Goal: Entertainment & Leisure: Browse casually

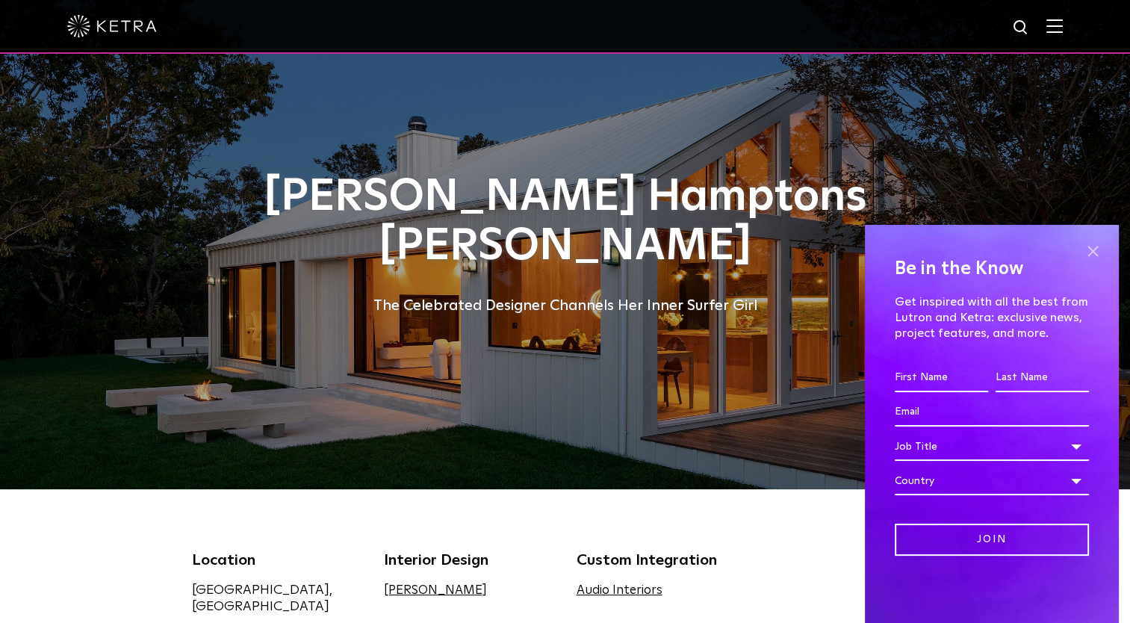
click at [1087, 258] on span at bounding box center [1092, 251] width 22 height 22
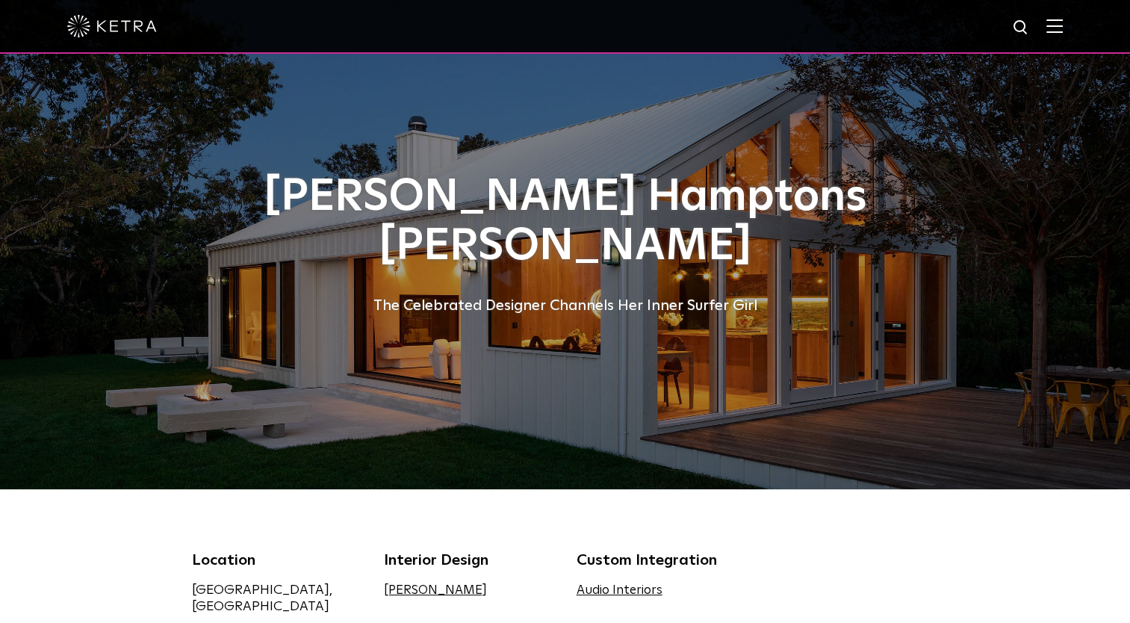
click at [532, 267] on h1 "[PERSON_NAME] Hamptons [PERSON_NAME]" at bounding box center [565, 221] width 747 height 99
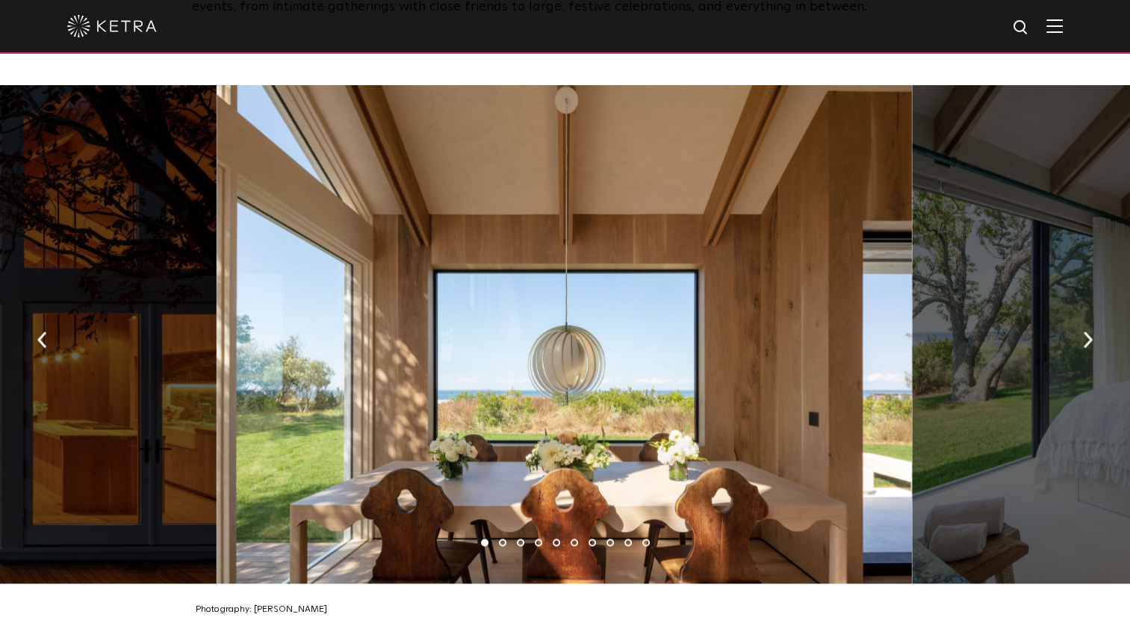
scroll to position [2150, 0]
click at [1090, 332] on img "button" at bounding box center [1088, 339] width 10 height 16
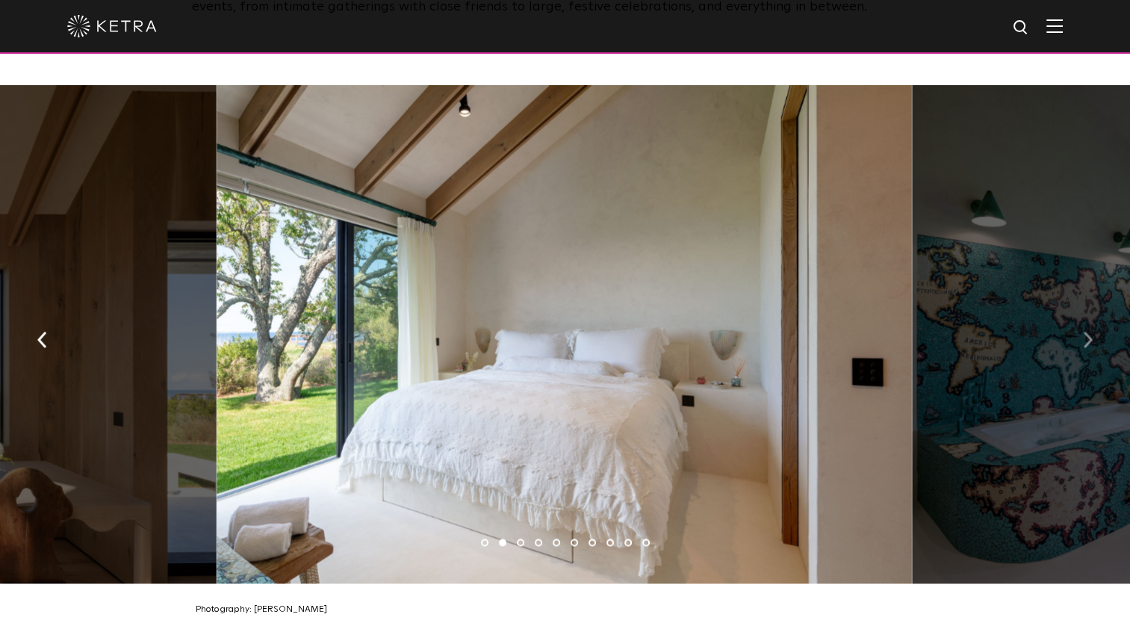
click at [1090, 332] on img "button" at bounding box center [1088, 339] width 10 height 16
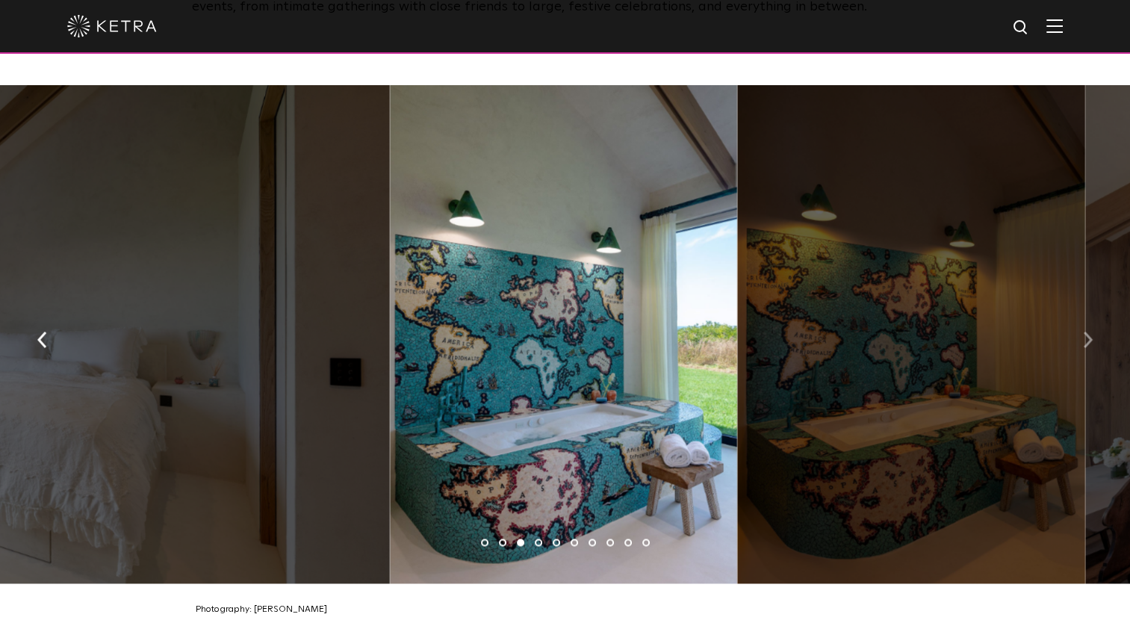
click at [1090, 332] on img "button" at bounding box center [1088, 339] width 10 height 16
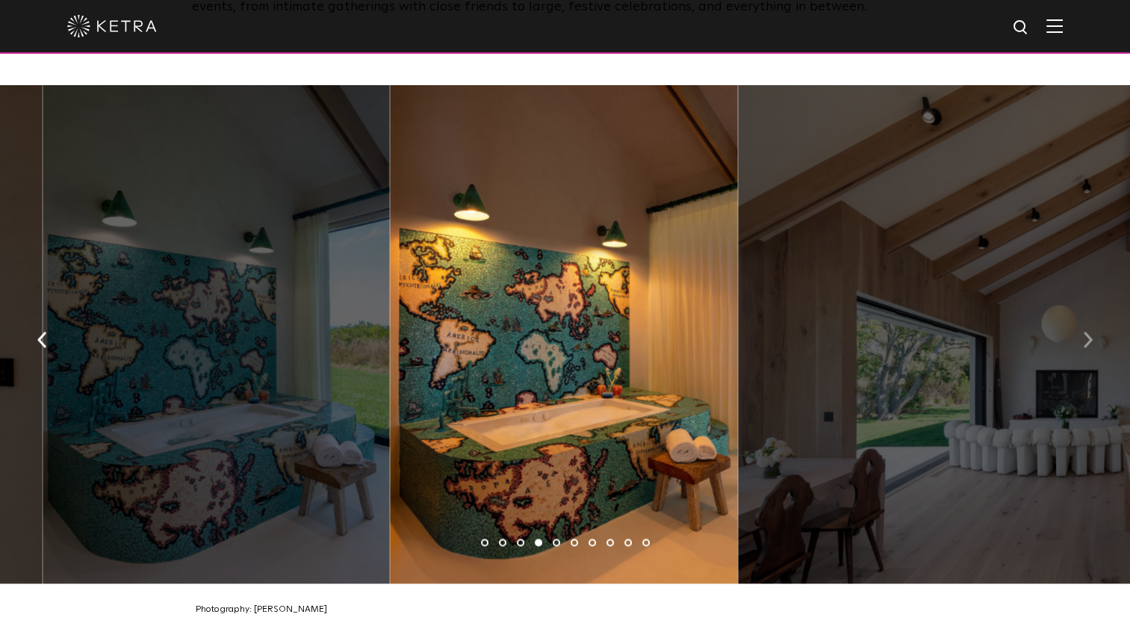
click at [1090, 332] on img "button" at bounding box center [1088, 339] width 10 height 16
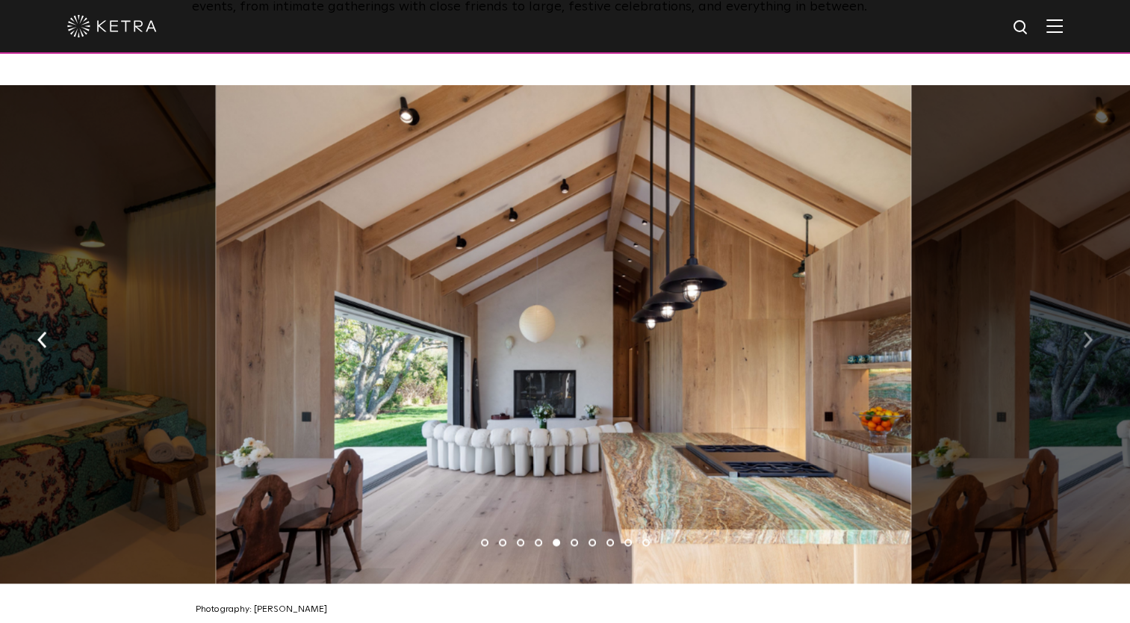
click at [1090, 332] on img "button" at bounding box center [1088, 339] width 10 height 16
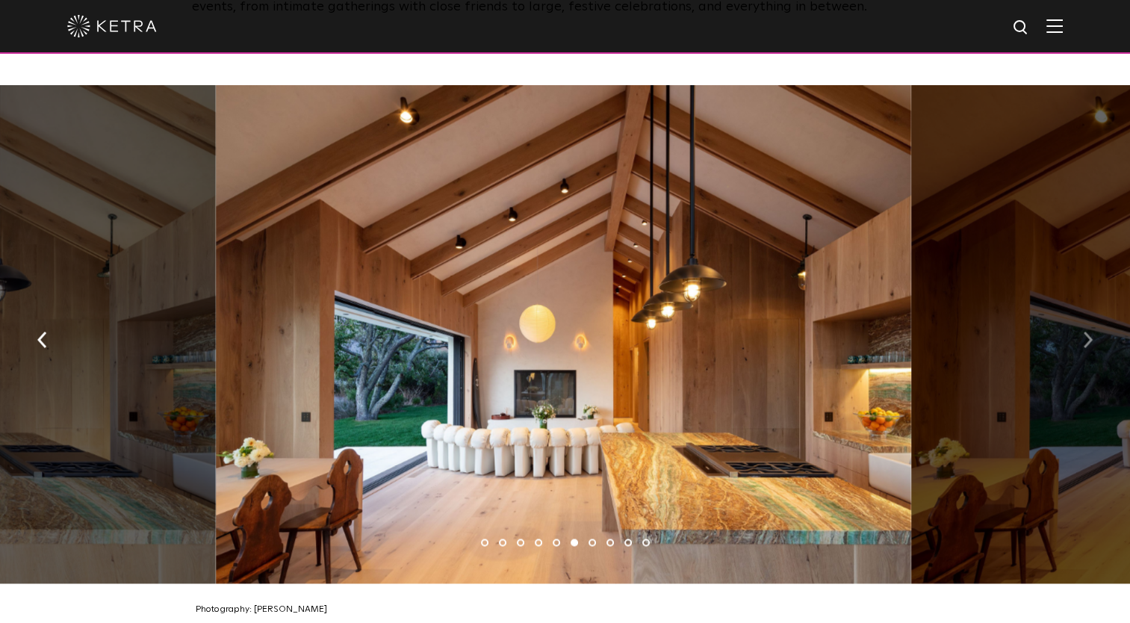
click at [1090, 332] on img "button" at bounding box center [1088, 339] width 10 height 16
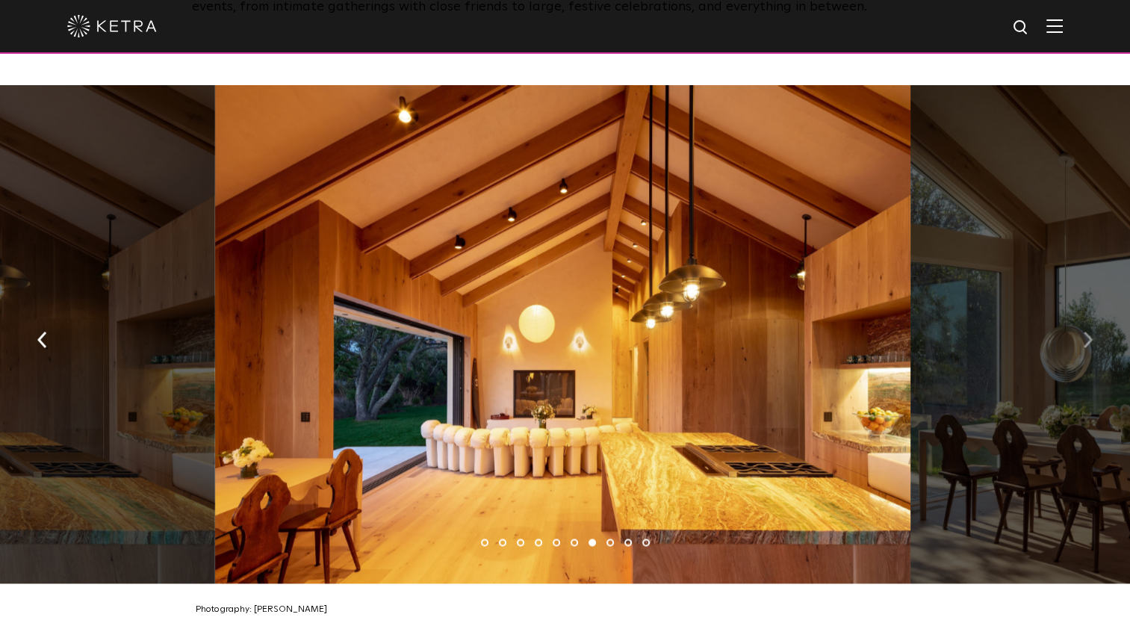
click at [1090, 332] on img "button" at bounding box center [1088, 339] width 10 height 16
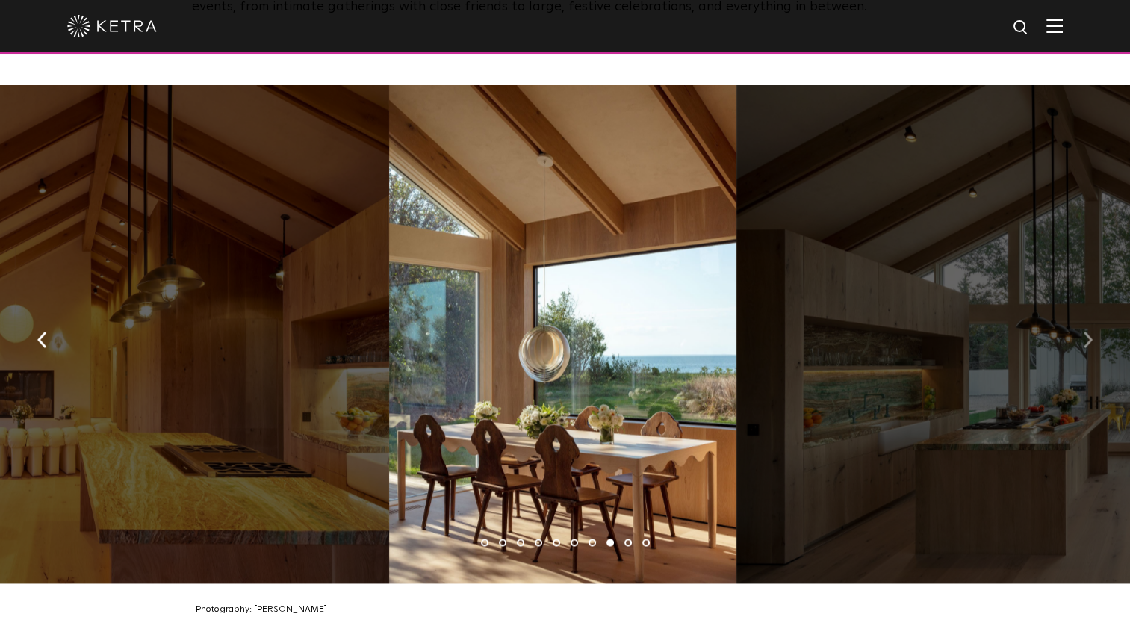
click at [1090, 332] on img "button" at bounding box center [1088, 339] width 10 height 16
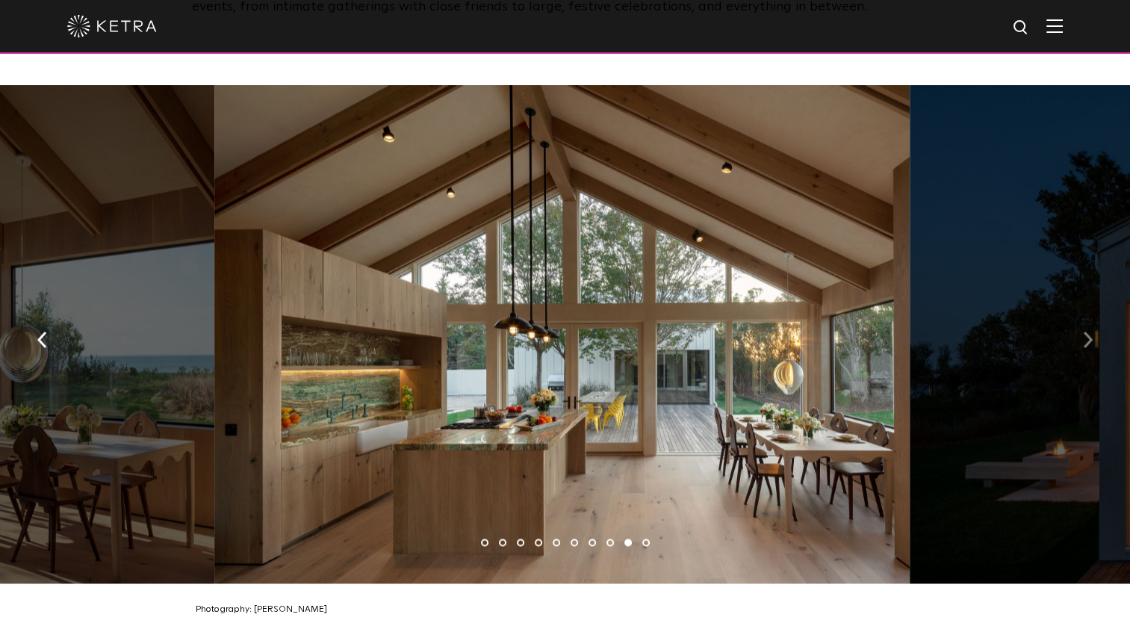
click at [1090, 332] on img "button" at bounding box center [1088, 339] width 10 height 16
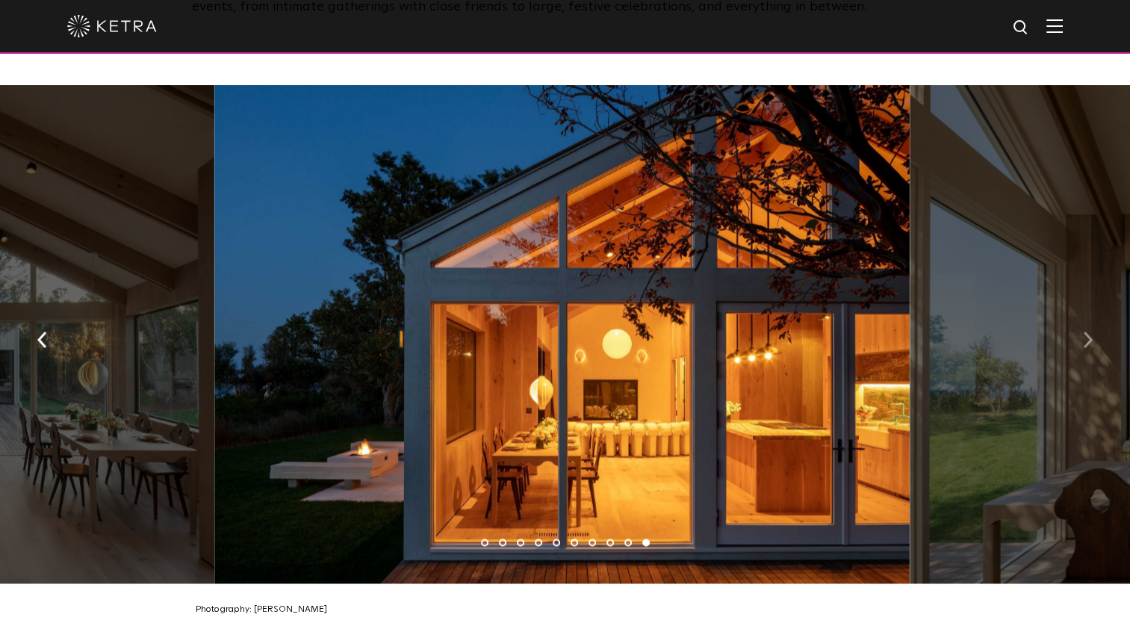
click at [1090, 332] on img "button" at bounding box center [1088, 339] width 10 height 16
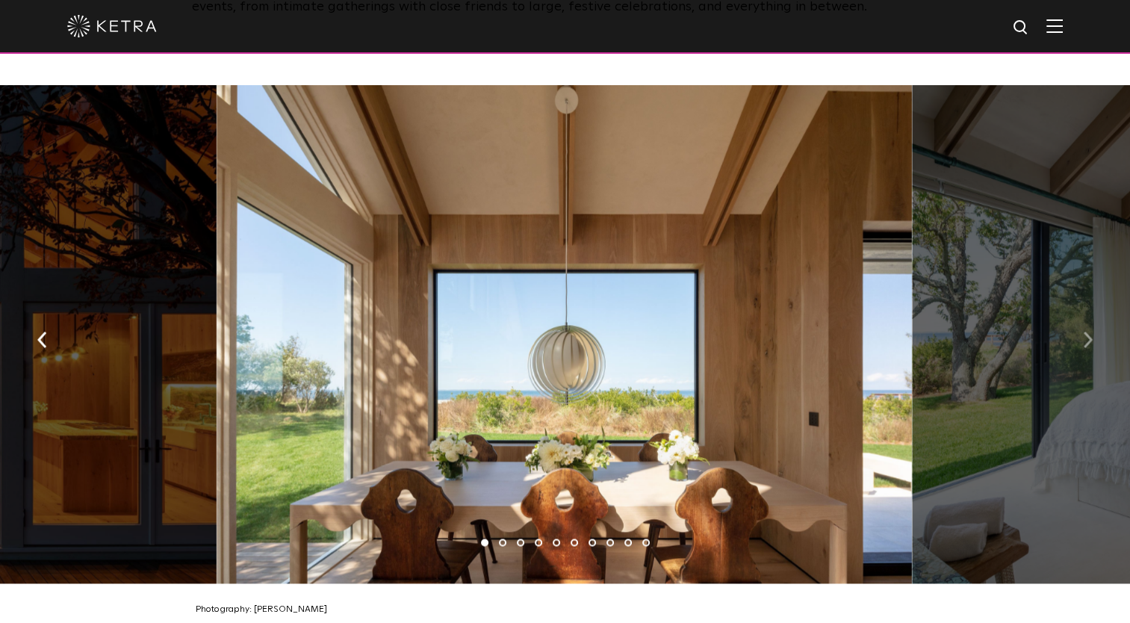
click at [1090, 332] on img "button" at bounding box center [1088, 339] width 10 height 16
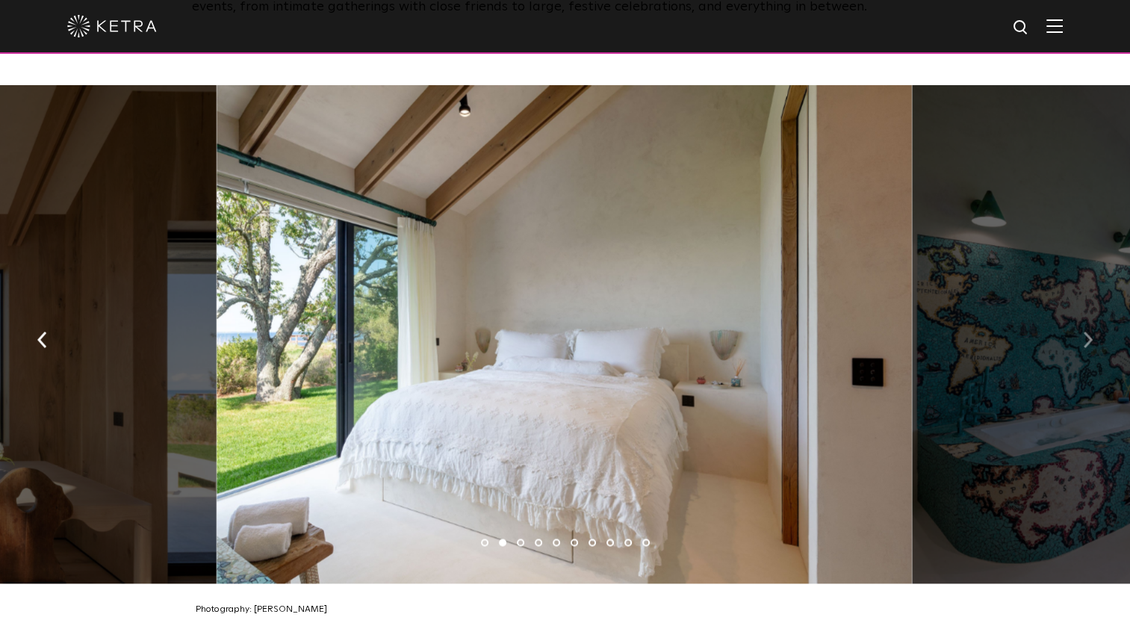
click at [1090, 332] on img "button" at bounding box center [1088, 339] width 10 height 16
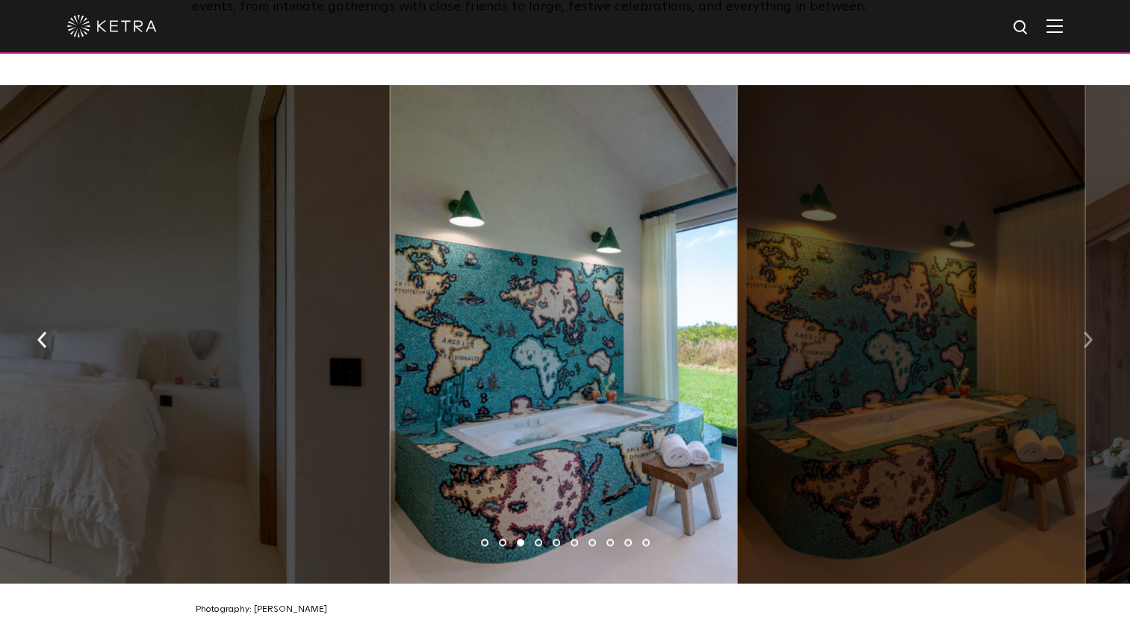
click at [1090, 332] on img "button" at bounding box center [1088, 339] width 10 height 16
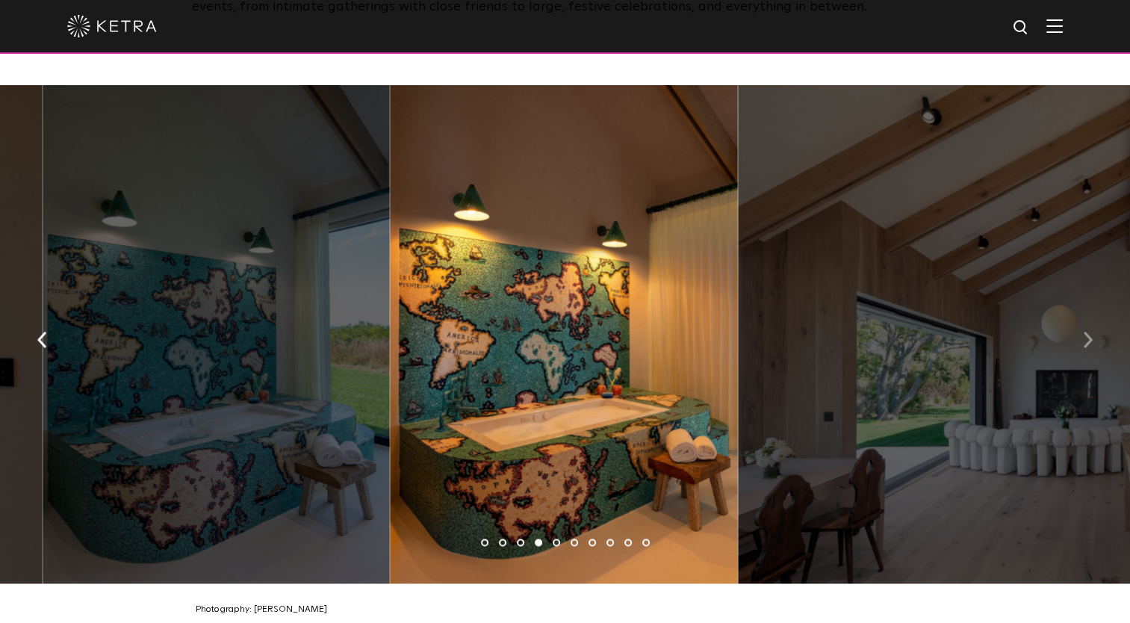
click at [1090, 332] on img "button" at bounding box center [1088, 339] width 10 height 16
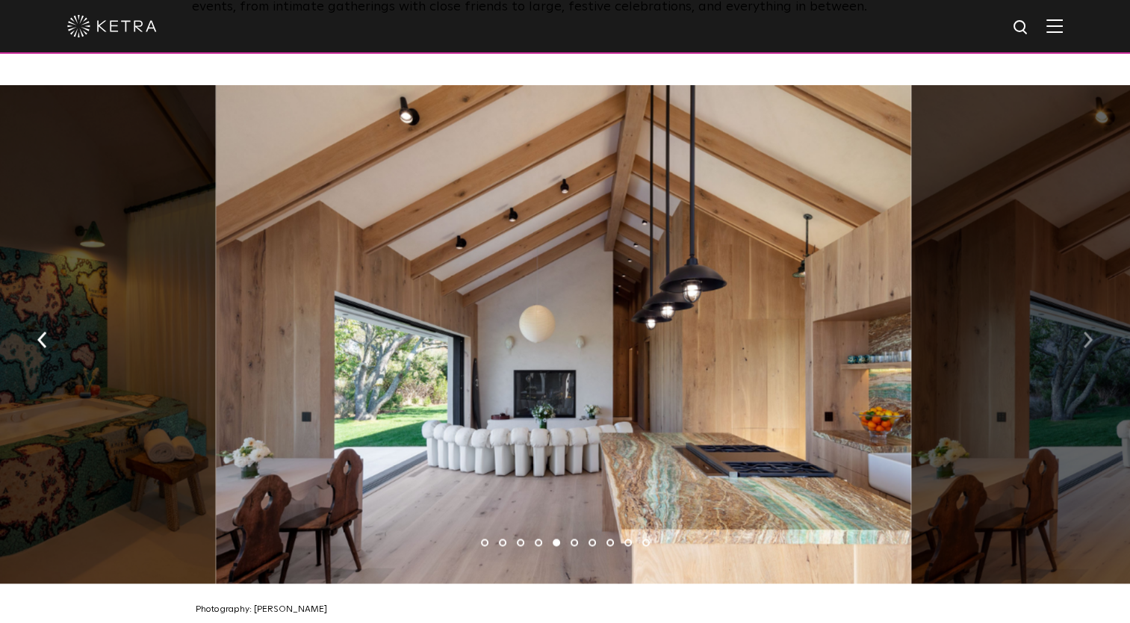
click at [1090, 332] on img "button" at bounding box center [1088, 339] width 10 height 16
